Goal: Information Seeking & Learning: Learn about a topic

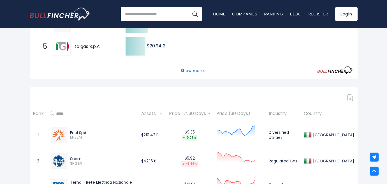
scroll to position [185, 0]
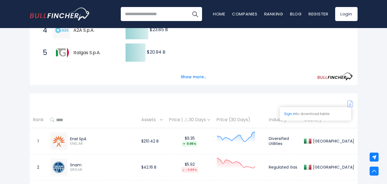
click at [349, 100] on img at bounding box center [350, 103] width 6 height 7
click at [350, 104] on img at bounding box center [350, 103] width 6 height 7
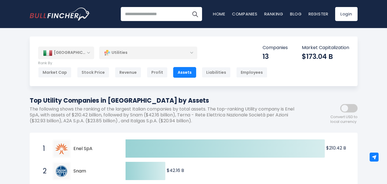
scroll to position [0, 0]
click at [130, 55] on div "Utilities" at bounding box center [148, 52] width 98 height 13
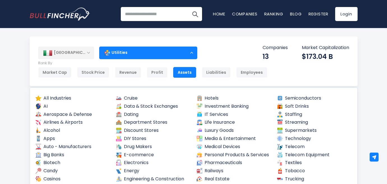
click at [130, 55] on div "Utilities" at bounding box center [148, 52] width 98 height 13
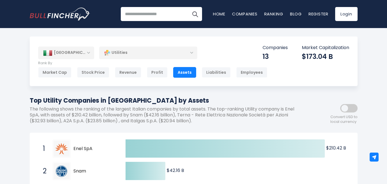
click at [152, 50] on div "Utilities" at bounding box center [148, 52] width 98 height 13
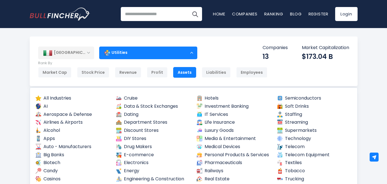
click at [236, 53] on div "Italy Entire World 30,364 North America United States 3,960 Canada" at bounding box center [194, 61] width 328 height 50
click at [189, 50] on div "Utilities" at bounding box center [148, 52] width 98 height 13
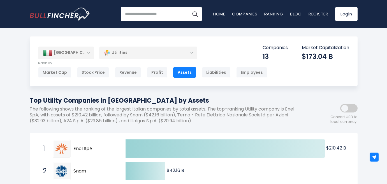
click at [185, 51] on div "Utilities" at bounding box center [148, 52] width 98 height 13
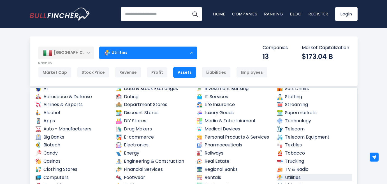
scroll to position [6, 0]
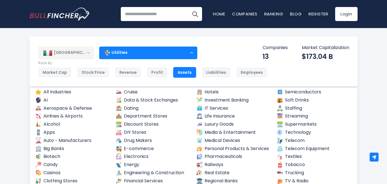
click at [192, 52] on div "Utilities" at bounding box center [148, 52] width 98 height 13
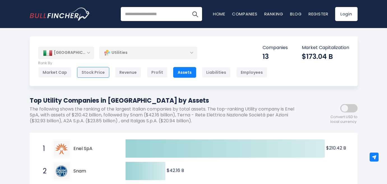
scroll to position [0, 0]
click at [78, 54] on div "[GEOGRAPHIC_DATA]" at bounding box center [66, 52] width 56 height 12
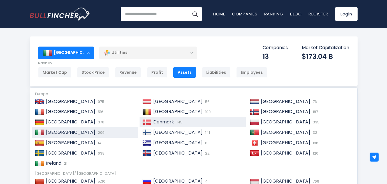
scroll to position [36, 0]
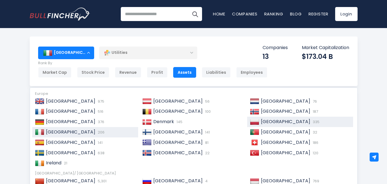
click at [291, 119] on div "Poland 335" at bounding box center [304, 122] width 91 height 6
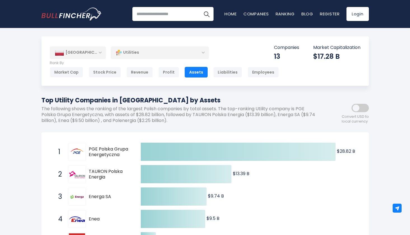
click at [87, 51] on div "[GEOGRAPHIC_DATA]" at bounding box center [78, 52] width 56 height 12
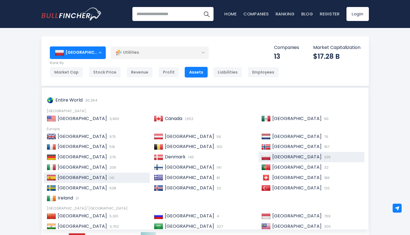
click at [79, 175] on div "Spain 141" at bounding box center [101, 178] width 91 height 6
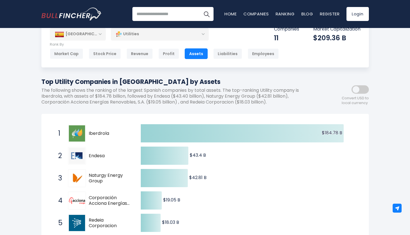
scroll to position [10, 0]
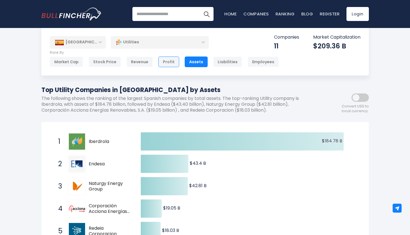
click at [171, 63] on div "Profit" at bounding box center [169, 62] width 21 height 11
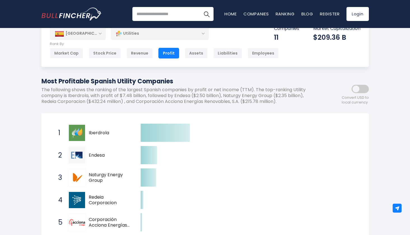
click at [128, 169] on div "3 Naturgy Energy Group [DOMAIN_NAME]" at bounding box center [93, 178] width 76 height 18
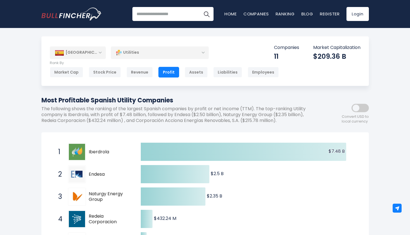
click at [93, 55] on div "[GEOGRAPHIC_DATA]" at bounding box center [78, 52] width 56 height 12
